Goal: Find contact information: Obtain details needed to contact an individual or organization

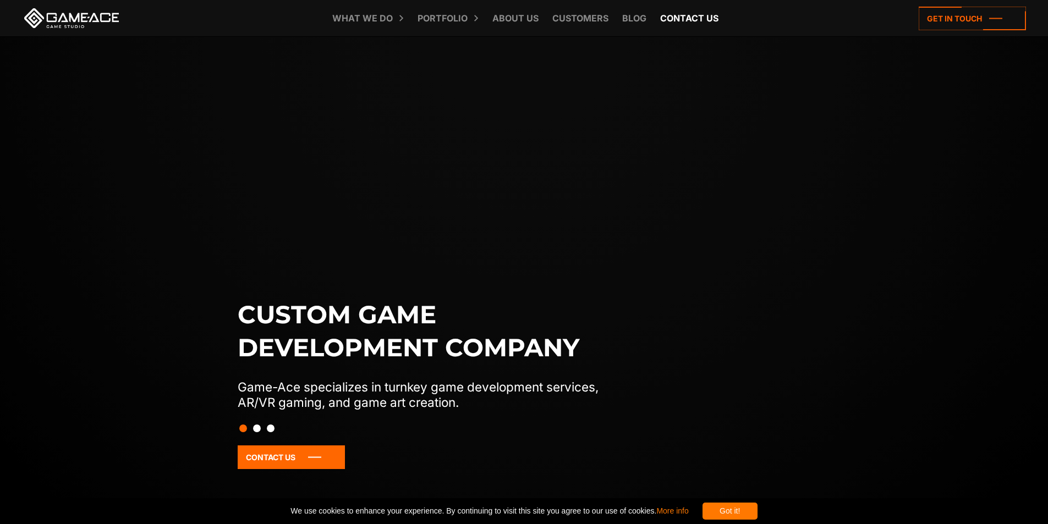
click at [686, 17] on link "Contact us" at bounding box center [689, 18] width 69 height 36
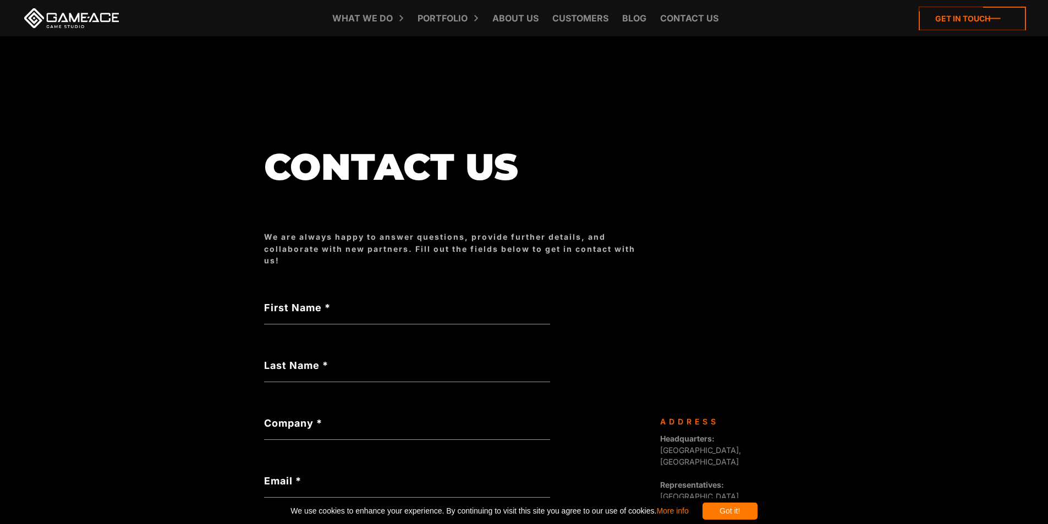
click at [926, 15] on icon at bounding box center [972, 19] width 107 height 24
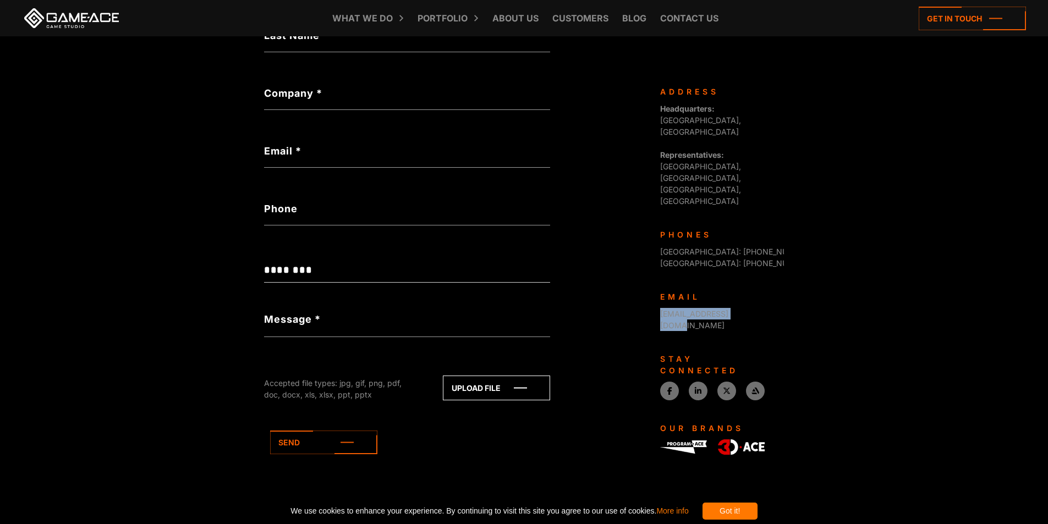
drag, startPoint x: 655, startPoint y: 257, endPoint x: 765, endPoint y: 255, distance: 110.0
click at [765, 255] on div "Game-Ace is a custom game development studio, operating as a division of Progra…" at bounding box center [718, 305] width 132 height 438
copy link "[EMAIL_ADDRESS][DOMAIN_NAME]"
